Goal: Task Accomplishment & Management: Manage account settings

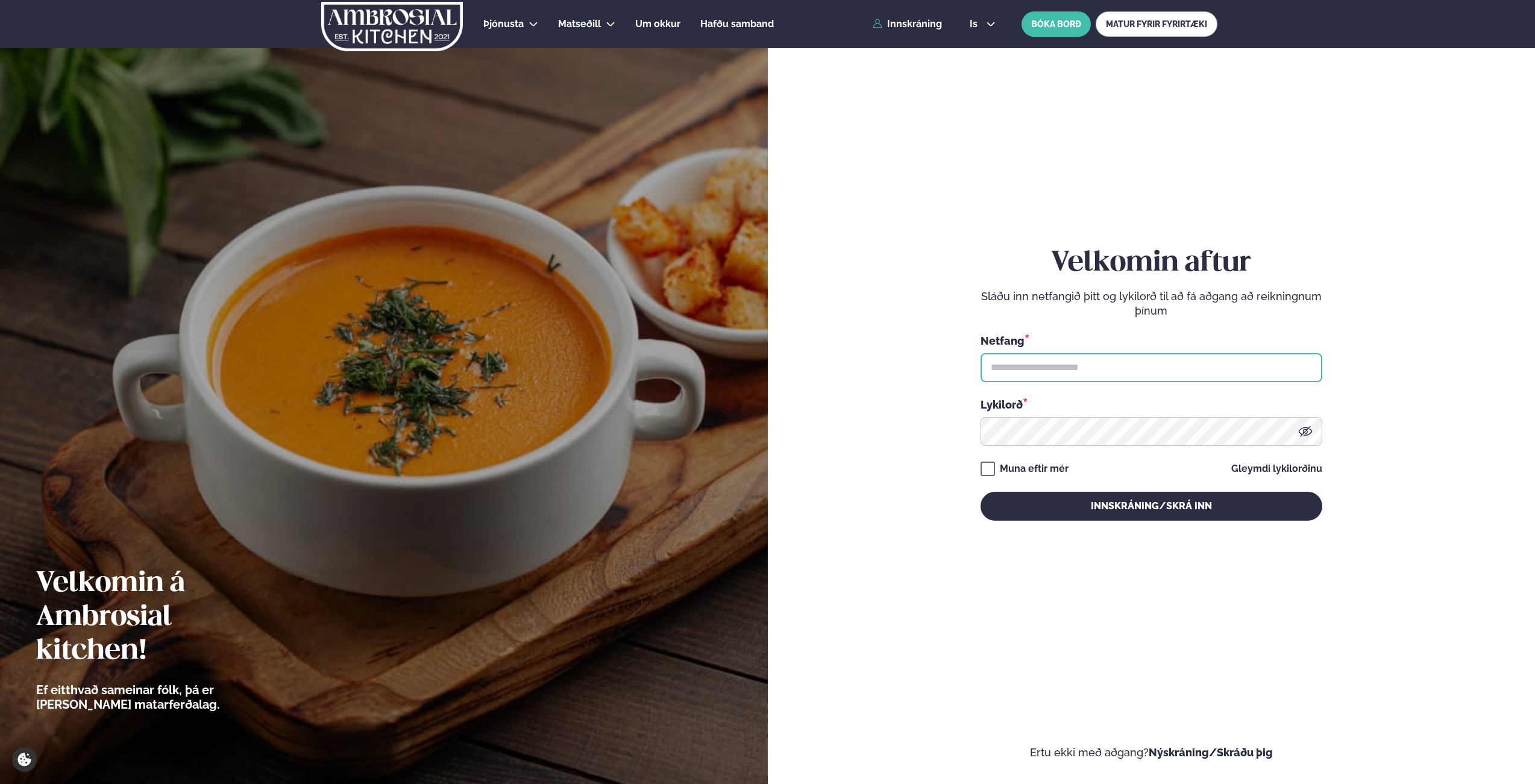
type input "**********"
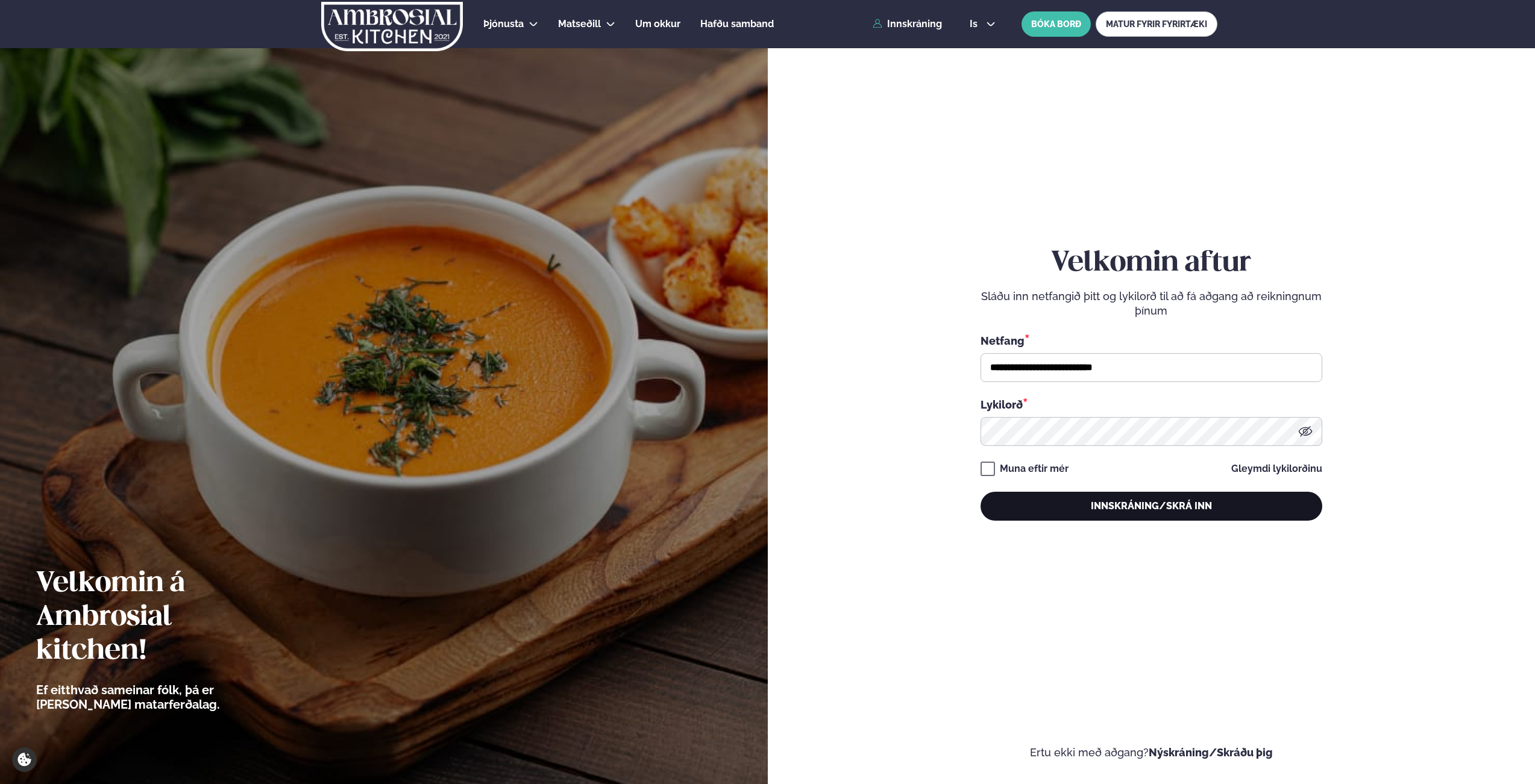
click at [1115, 495] on button "Innskráning/Skrá inn" at bounding box center [1151, 506] width 342 height 29
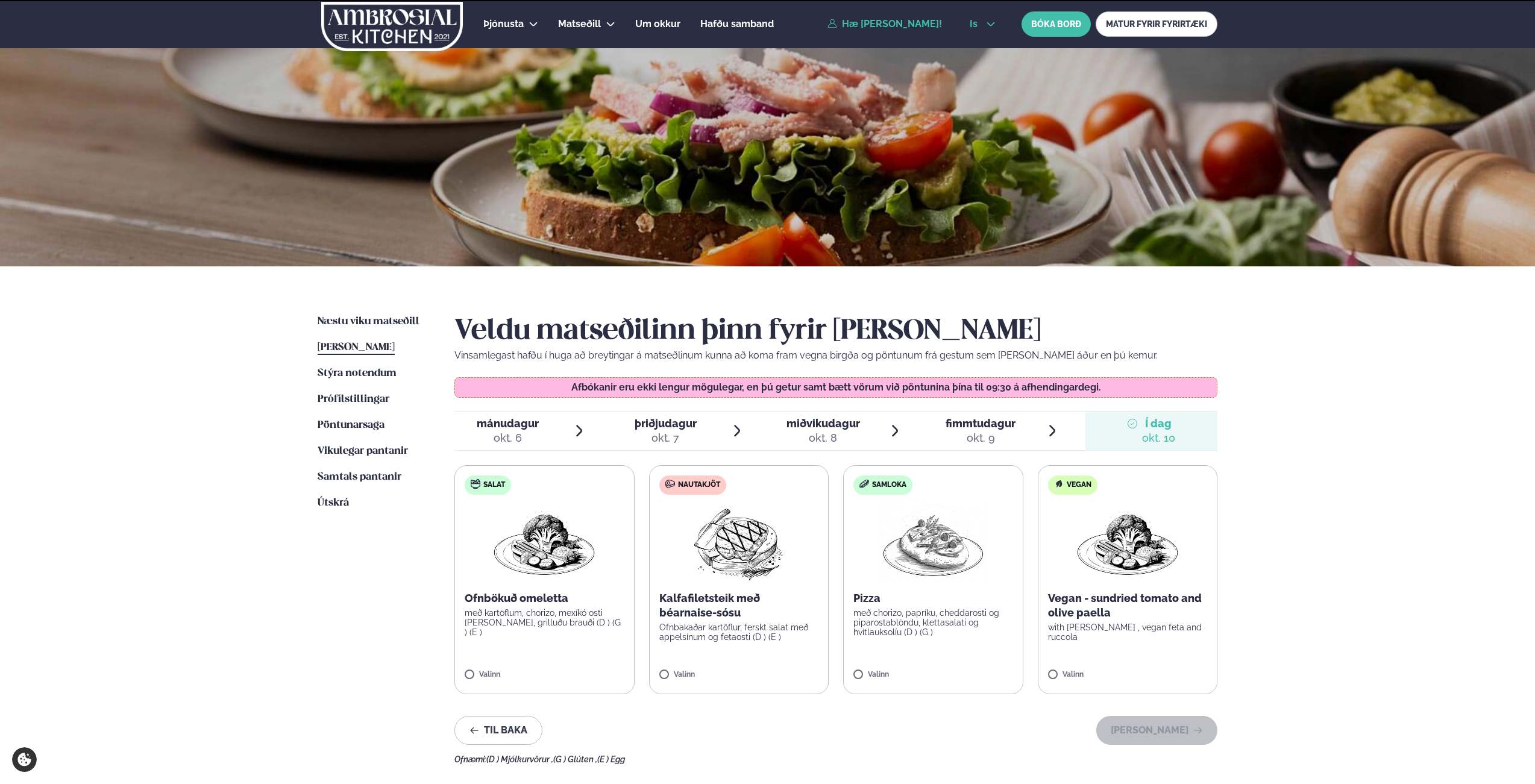
click at [982, 26] on button "is" at bounding box center [982, 24] width 45 height 9
click at [981, 50] on link "en" at bounding box center [982, 46] width 45 height 24
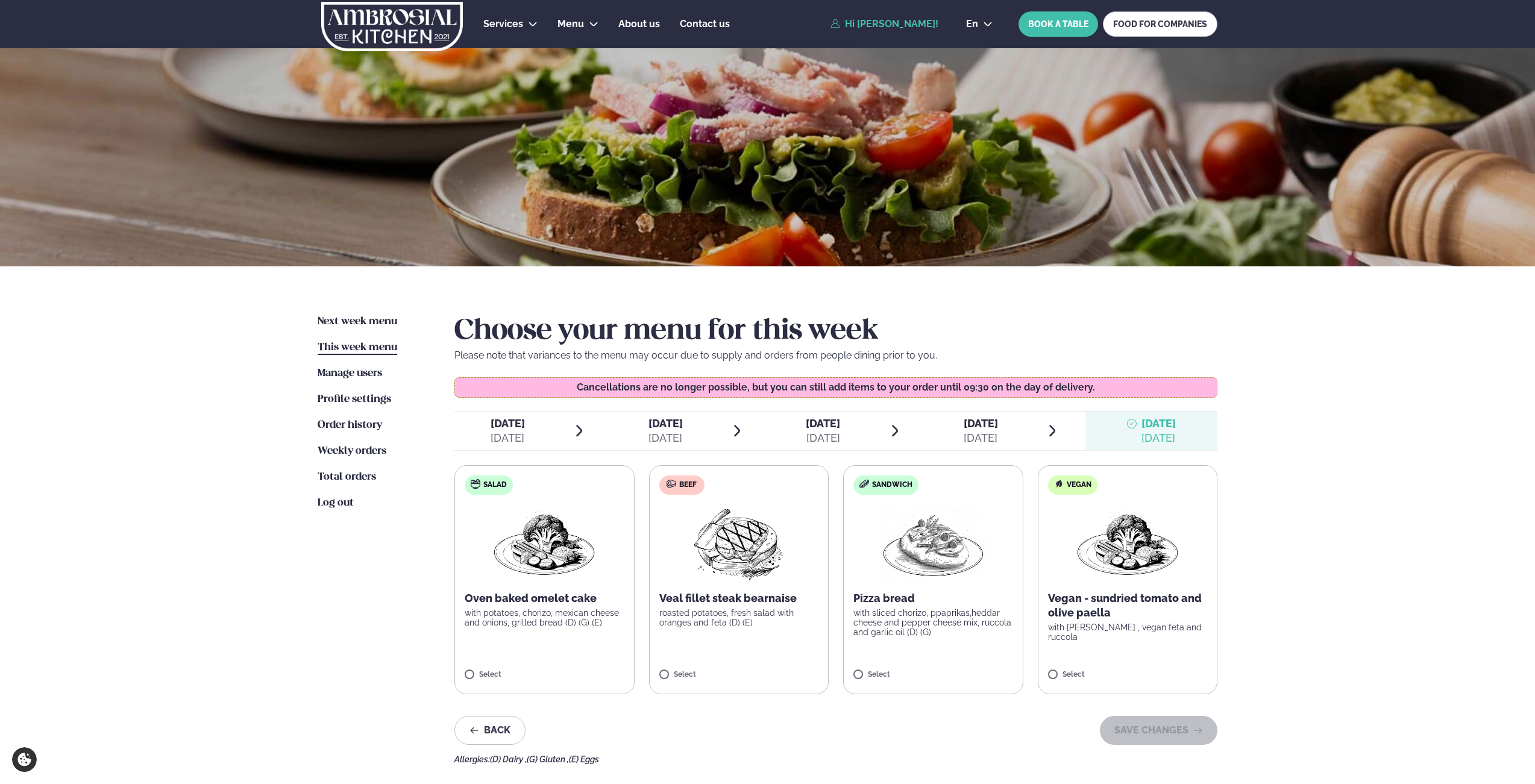
click at [278, 561] on div "Services Lunch for companies Corporate catering Private Party Menu Dalvegur 30 …" at bounding box center [768, 528] width 1535 height 1056
click at [349, 367] on link "Manage users Users" at bounding box center [350, 374] width 65 height 14
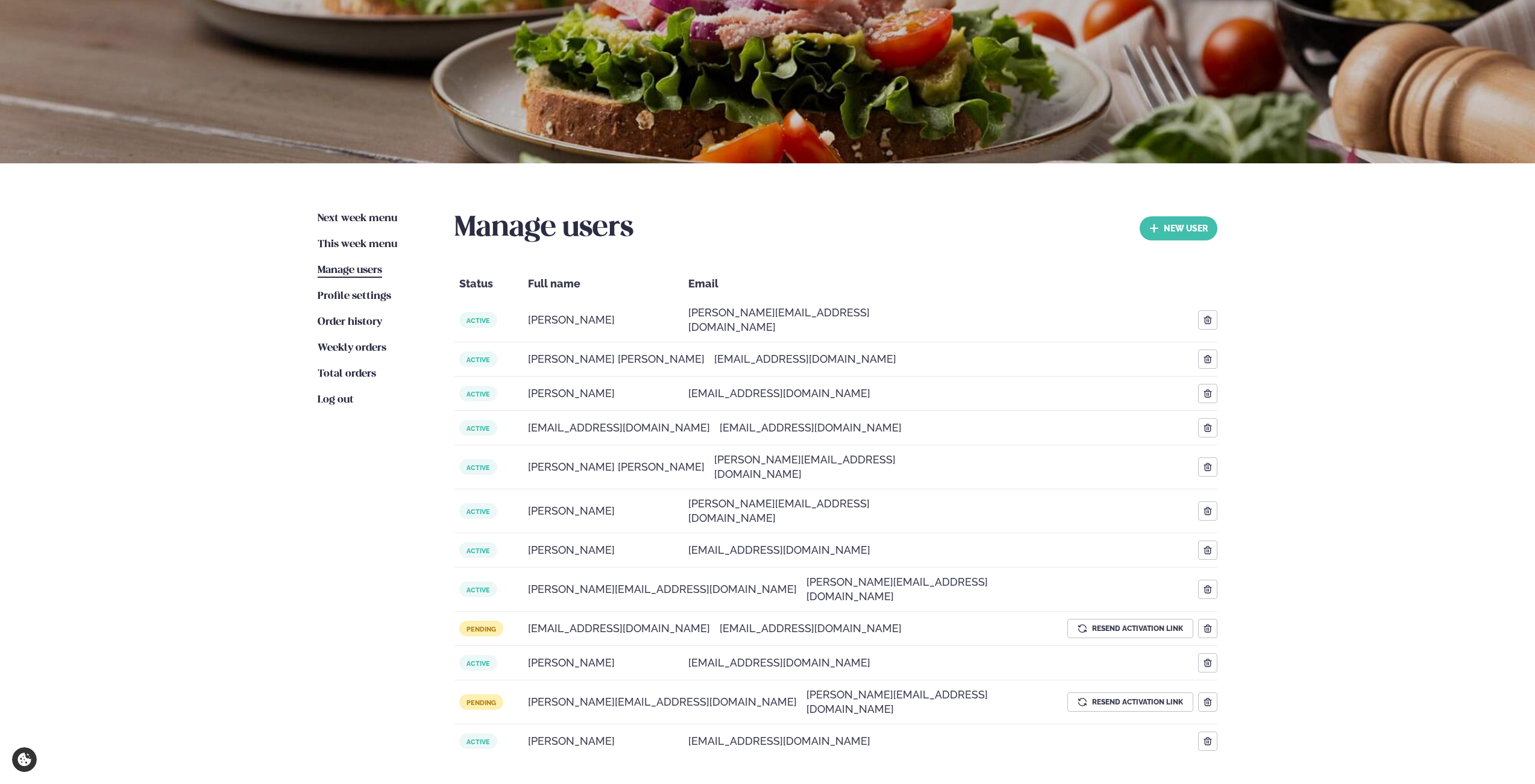
scroll to position [103, 0]
click at [814, 783] on link "2" at bounding box center [812, 796] width 10 height 19
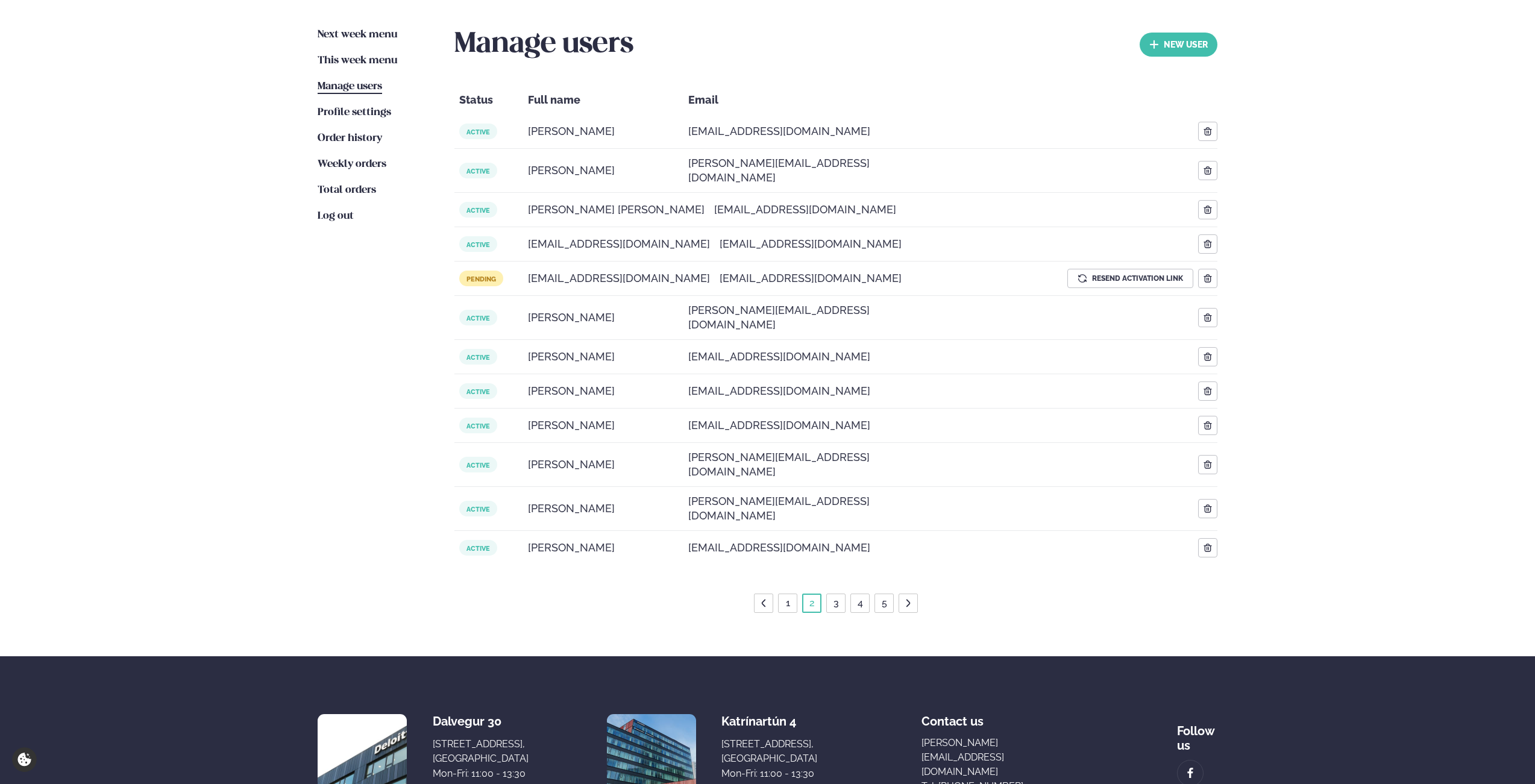
scroll to position [315, 0]
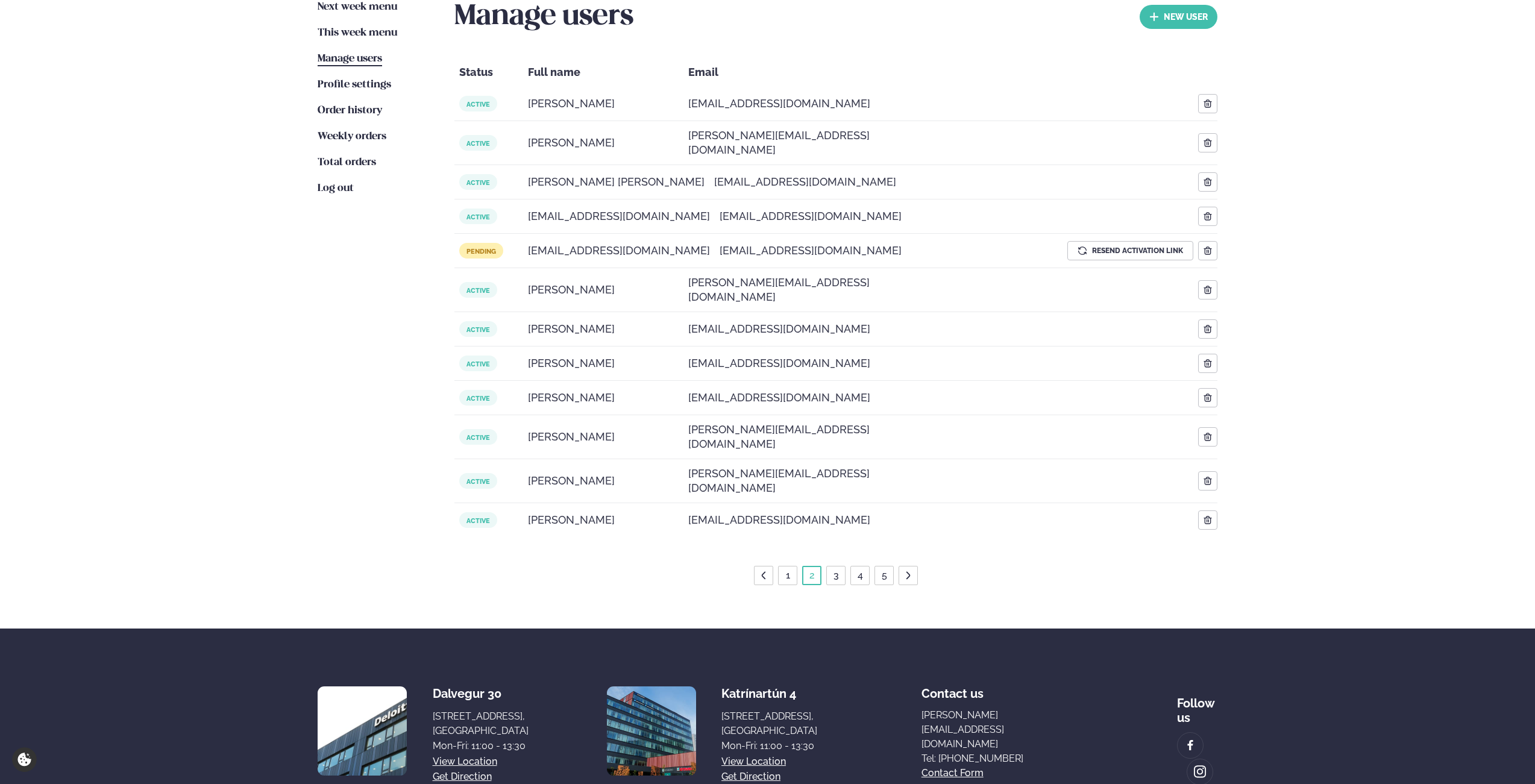
click at [839, 566] on link "3" at bounding box center [836, 575] width 10 height 19
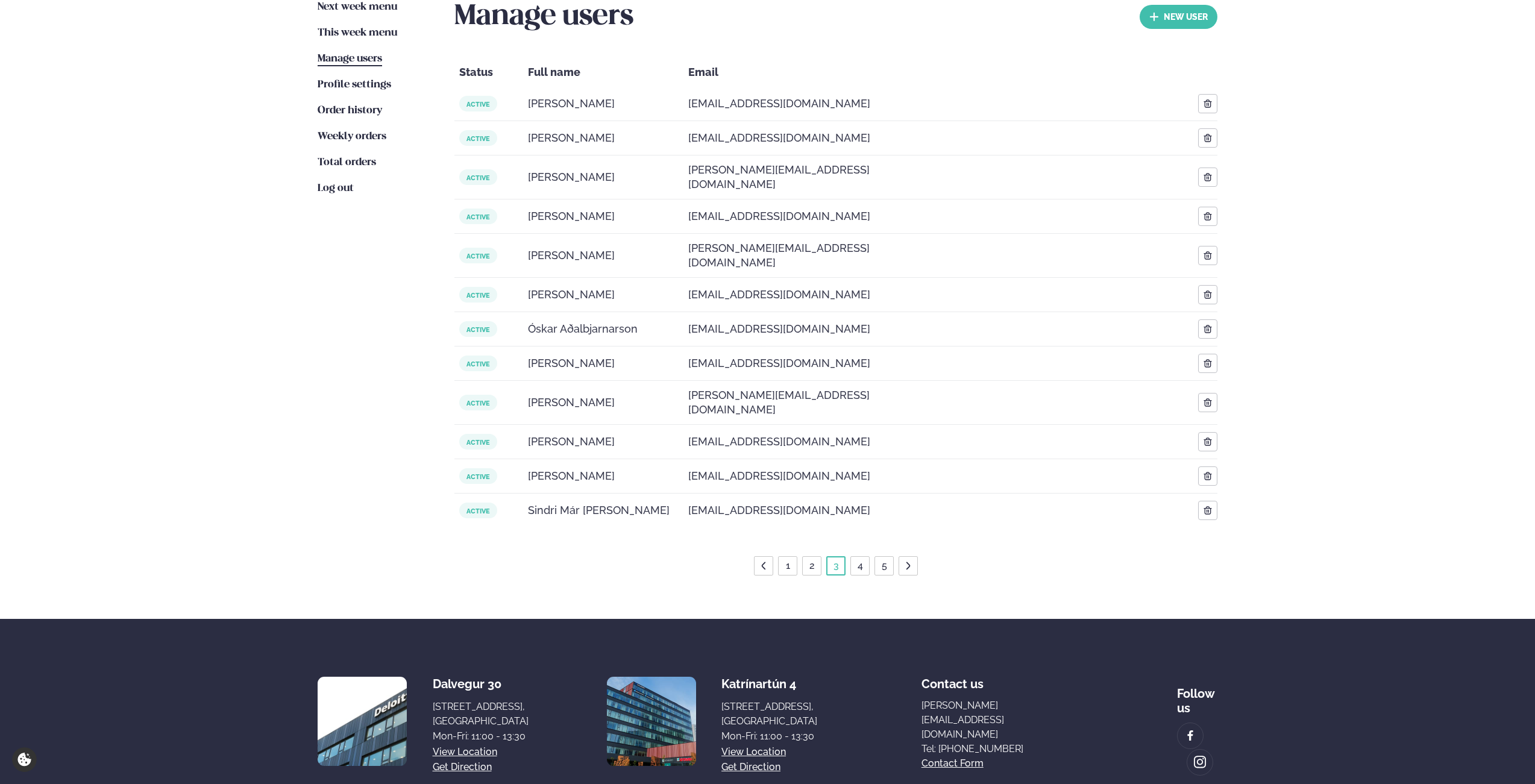
click at [858, 556] on link "4" at bounding box center [860, 566] width 10 height 19
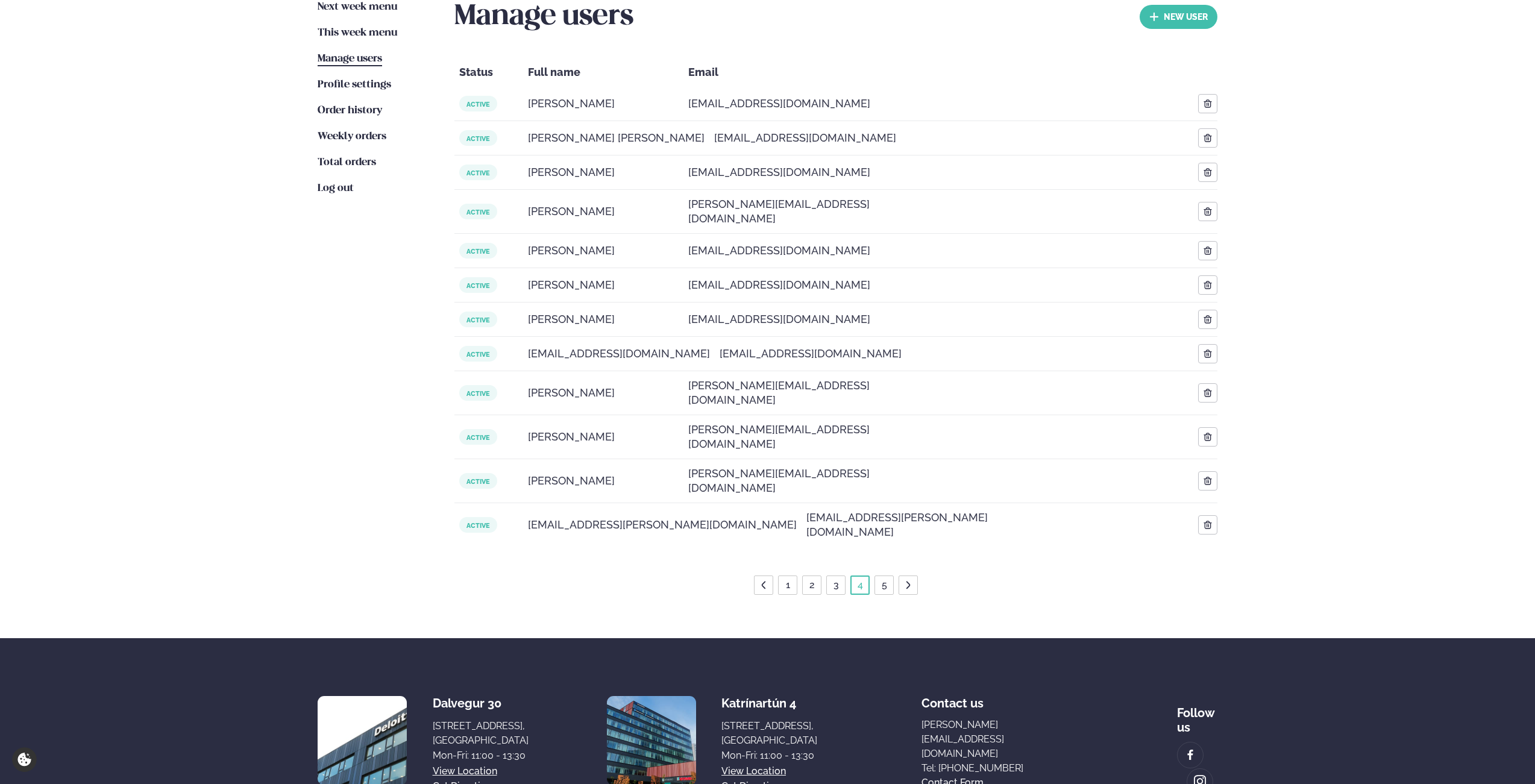
click at [885, 576] on link "5" at bounding box center [884, 585] width 10 height 19
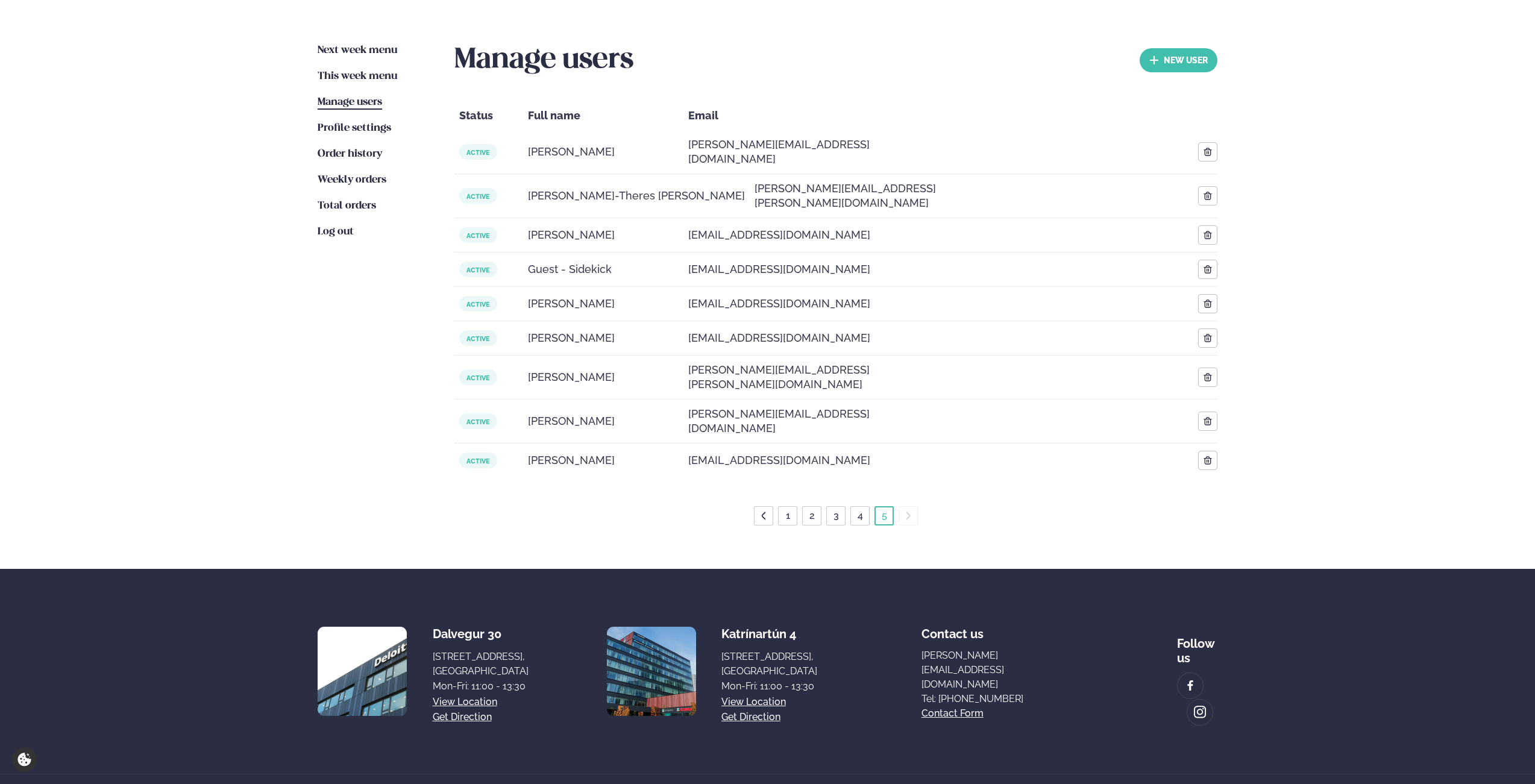
click at [647, 506] on div "1 2 3 4 5" at bounding box center [835, 516] width 763 height 19
click at [526, 327] on div "[PERSON_NAME]" at bounding box center [603, 338] width 160 height 29
click at [561, 330] on span "[PERSON_NAME]" at bounding box center [571, 338] width 87 height 14
click at [352, 297] on ul "Next week menu Next week This week menu This week Manage users Users Profile se…" at bounding box center [374, 284] width 113 height 482
click at [351, 133] on span "Profile settings" at bounding box center [354, 128] width 73 height 10
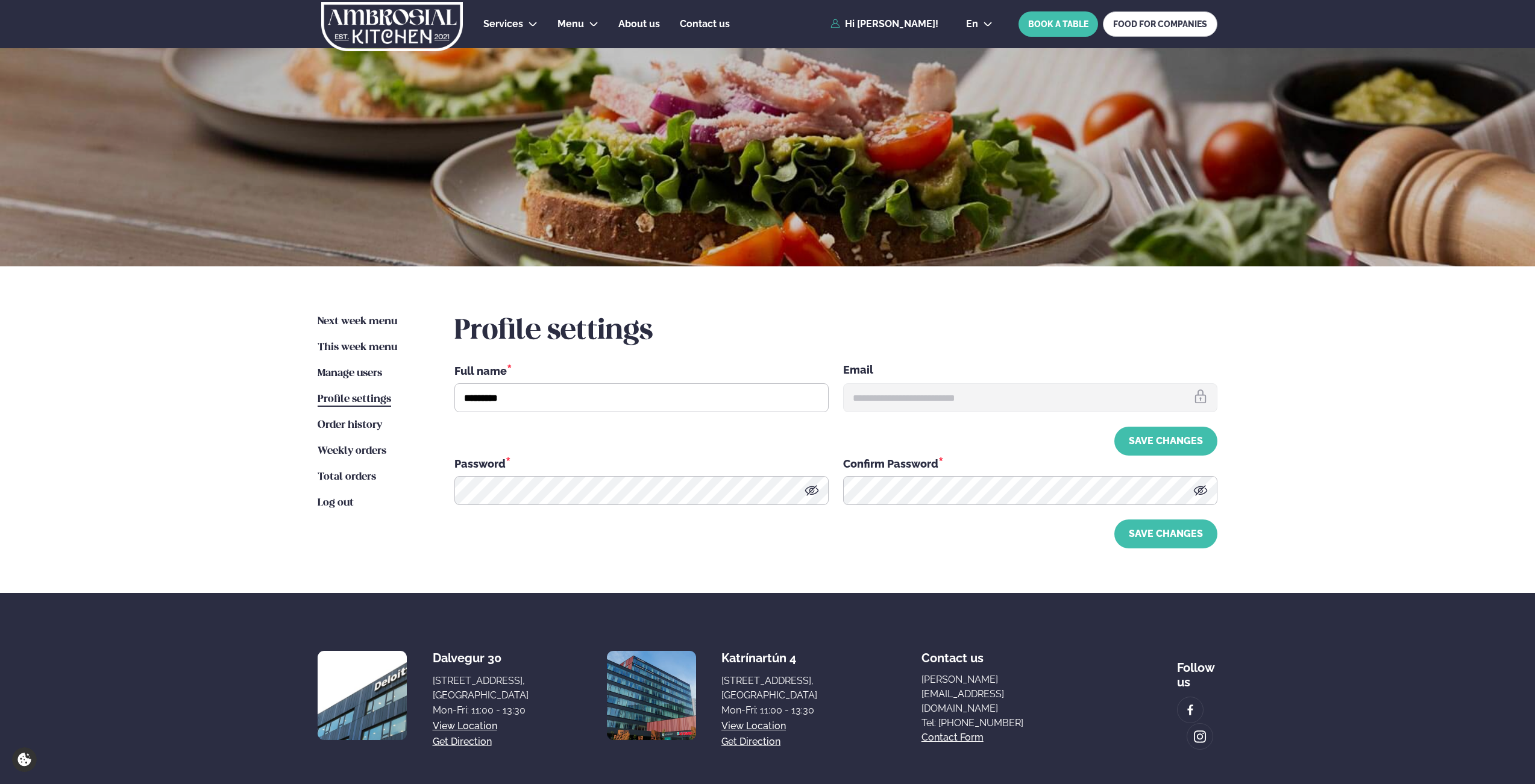
click at [456, 527] on div "Save Changes" at bounding box center [835, 534] width 763 height 29
click at [356, 474] on span "Total orders" at bounding box center [347, 476] width 58 height 10
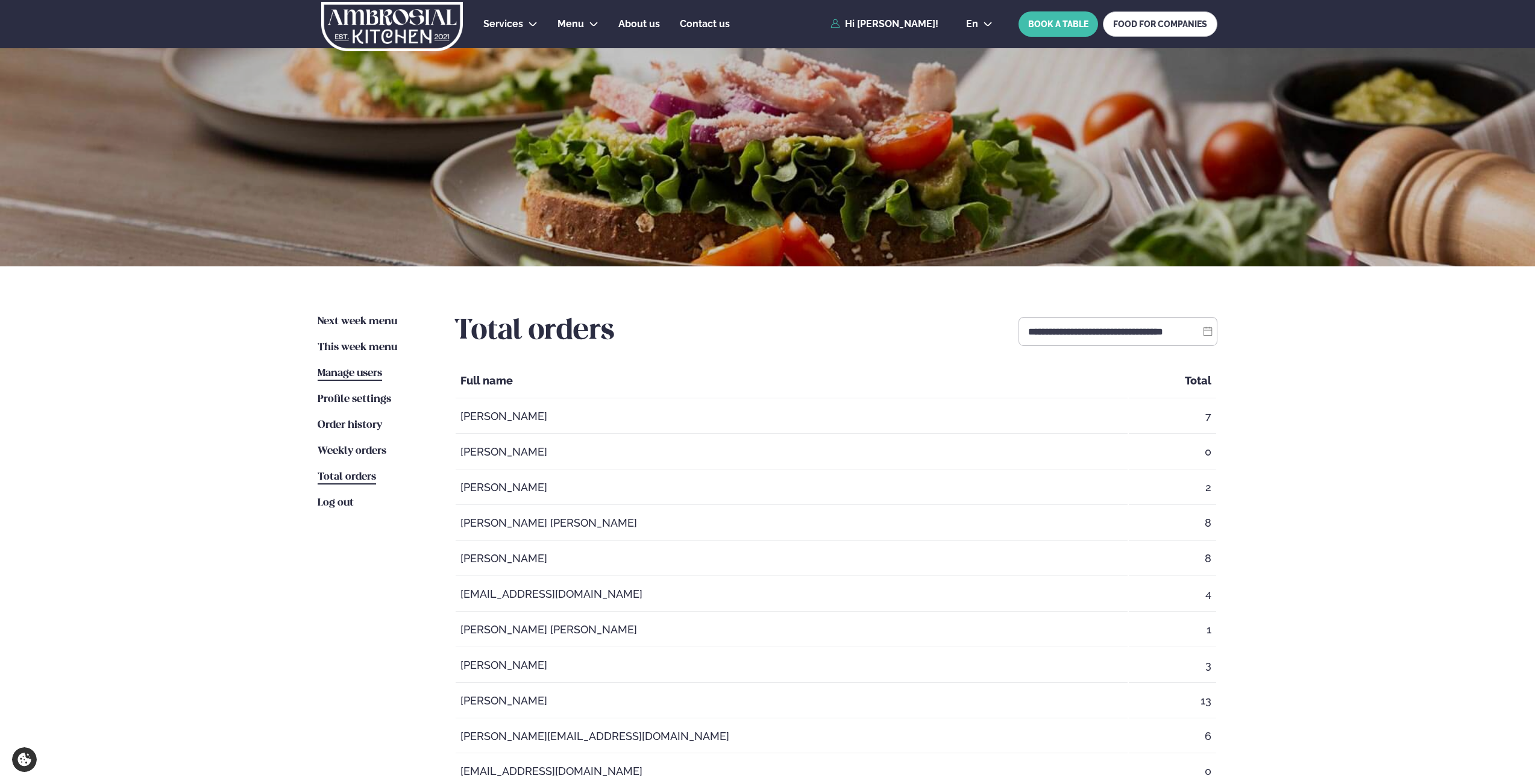
click at [361, 367] on link "Manage users Users" at bounding box center [350, 374] width 65 height 14
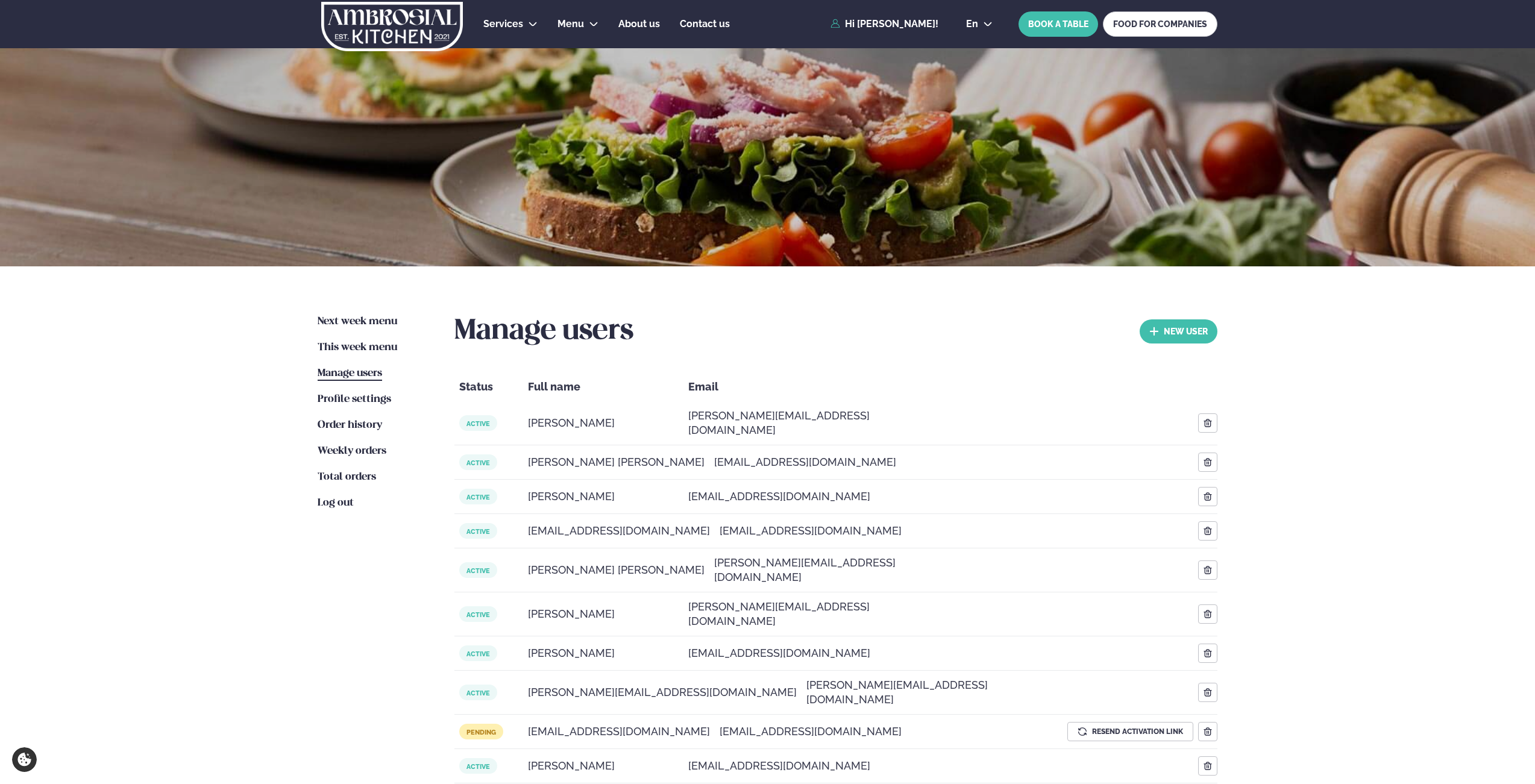
click at [92, 371] on div "Services Lunch for companies Corporate catering Private Party Menu Dalvegur 30 …" at bounding box center [768, 601] width 1535 height 1202
click at [398, 13] on img at bounding box center [392, 26] width 144 height 50
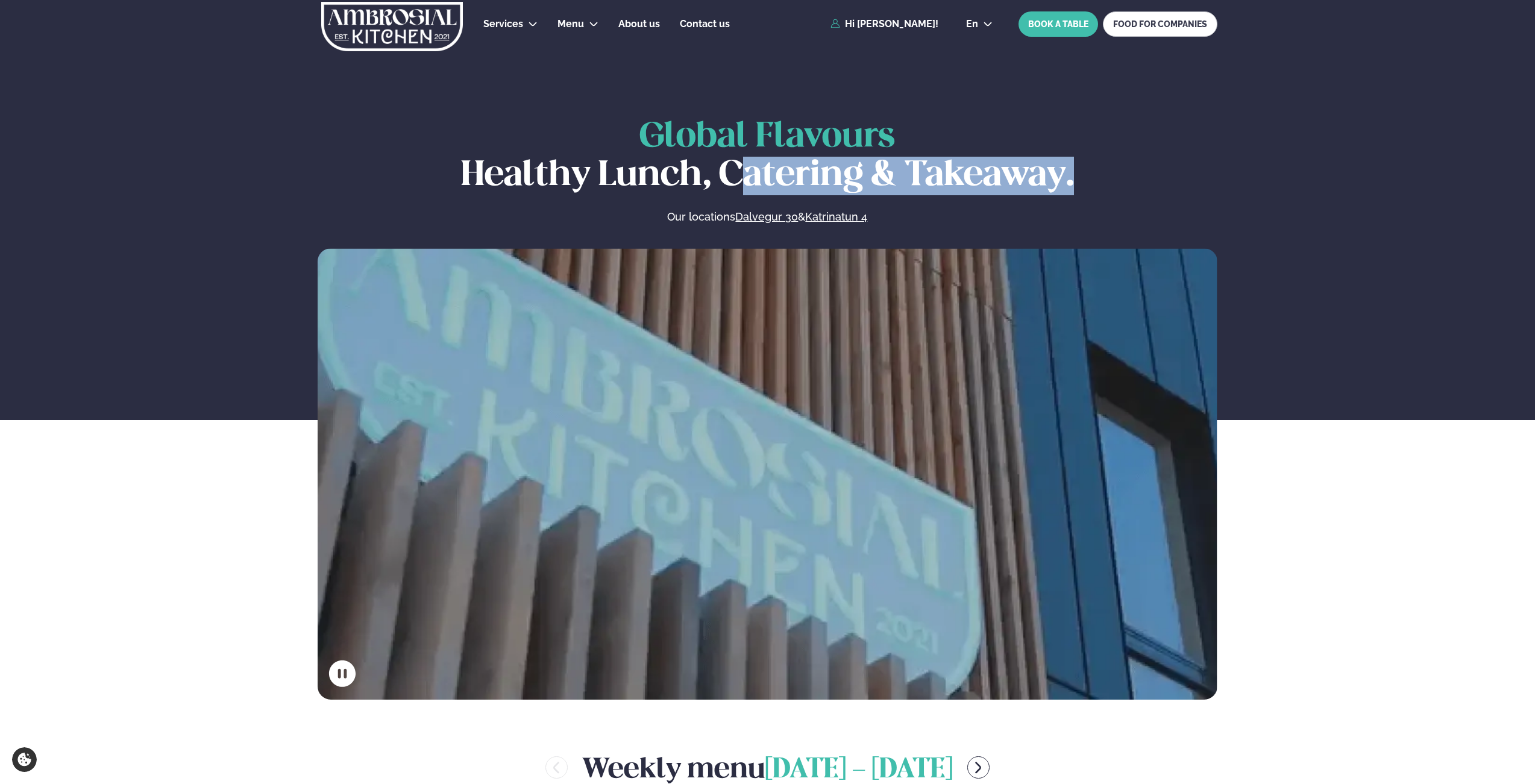
drag, startPoint x: 750, startPoint y: 167, endPoint x: 1118, endPoint y: 181, distance: 368.3
click at [1118, 181] on h1 "Global Flavours Healthy Lunch, Catering & Takeaway." at bounding box center [768, 157] width 900 height 77
click at [1075, 177] on h1 "Global Flavours Healthy Lunch, Catering & Takeaway." at bounding box center [768, 157] width 900 height 77
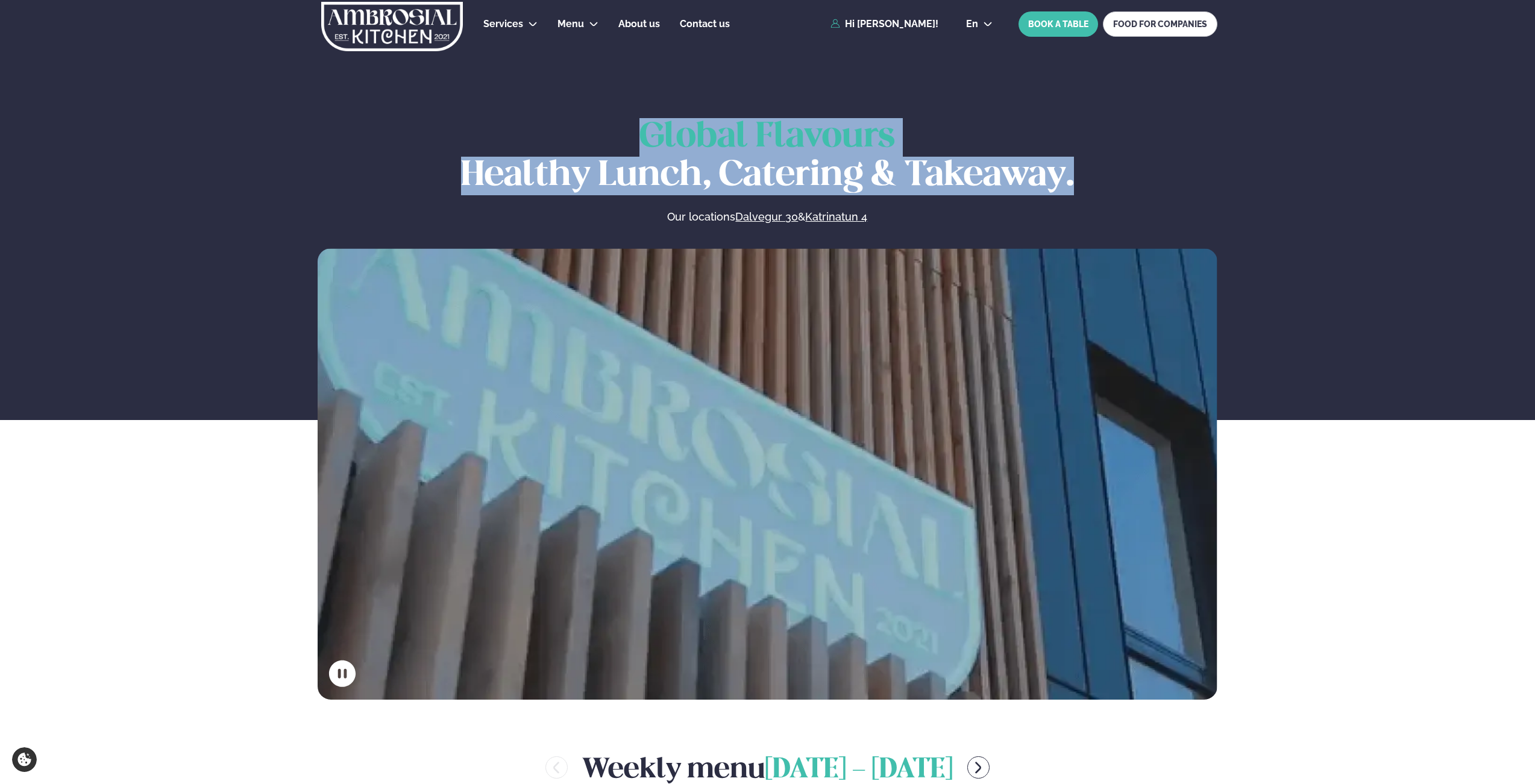
drag, startPoint x: 627, startPoint y: 137, endPoint x: 1111, endPoint y: 172, distance: 485.3
click at [1111, 172] on h1 "Global Flavours Healthy Lunch, Catering & Takeaway." at bounding box center [768, 157] width 900 height 77
click at [917, 20] on link "Hi [PERSON_NAME]!" at bounding box center [884, 24] width 108 height 11
